Goal: Task Accomplishment & Management: Use online tool/utility

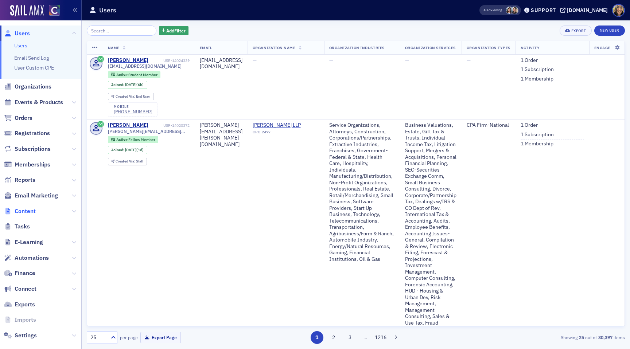
click at [27, 214] on span "Content" at bounding box center [25, 211] width 21 height 8
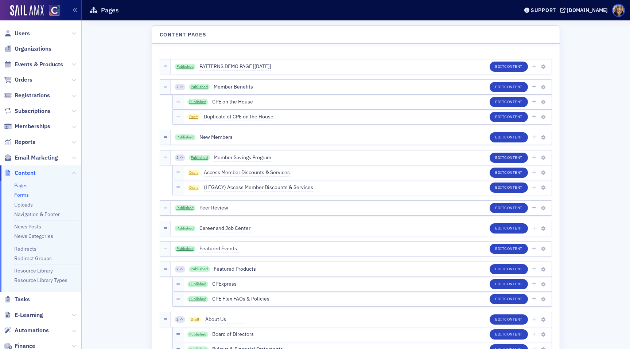
click at [23, 195] on link "Forms" at bounding box center [21, 195] width 15 height 7
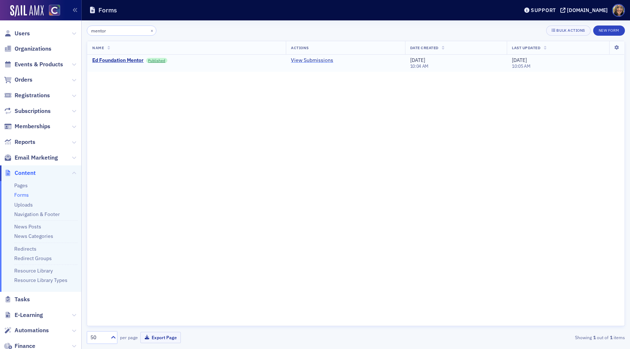
type input "mentor"
click at [301, 61] on link "View Submissions" at bounding box center [312, 60] width 42 height 7
click at [149, 29] on button "×" at bounding box center [152, 30] width 7 height 7
click at [141, 29] on input "search" at bounding box center [122, 31] width 70 height 10
type input "mentee"
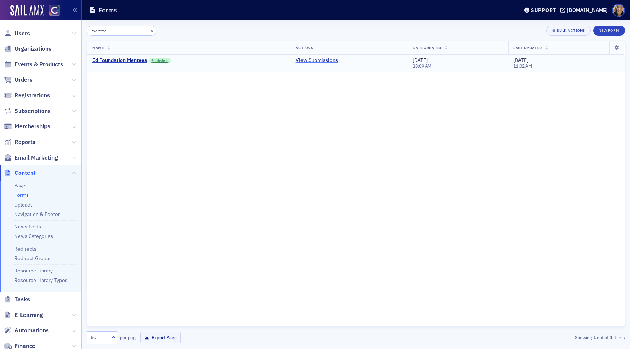
click at [315, 60] on link "View Submissions" at bounding box center [317, 60] width 42 height 7
